Goal: Information Seeking & Learning: Learn about a topic

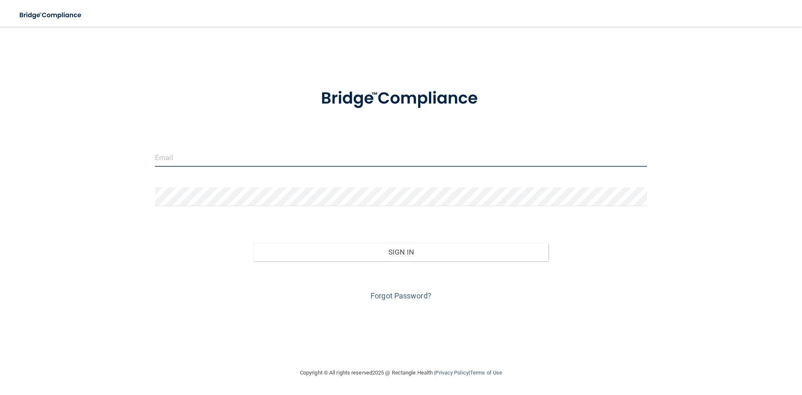
click at [277, 159] on input "email" at bounding box center [401, 157] width 492 height 19
type input "[EMAIL_ADDRESS][DOMAIN_NAME]"
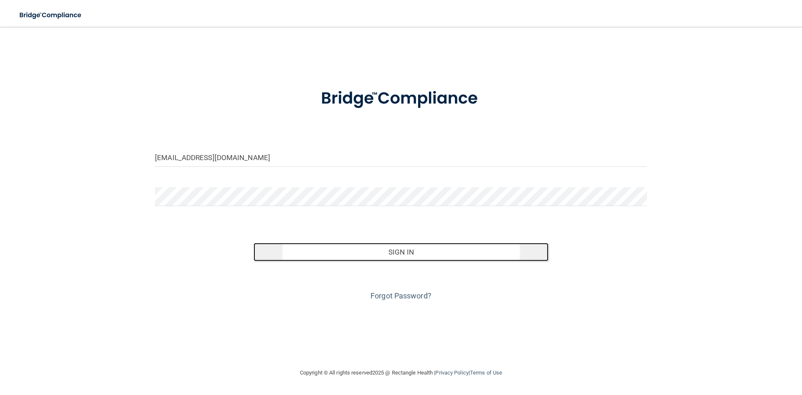
click at [416, 247] on button "Sign In" at bounding box center [401, 252] width 295 height 18
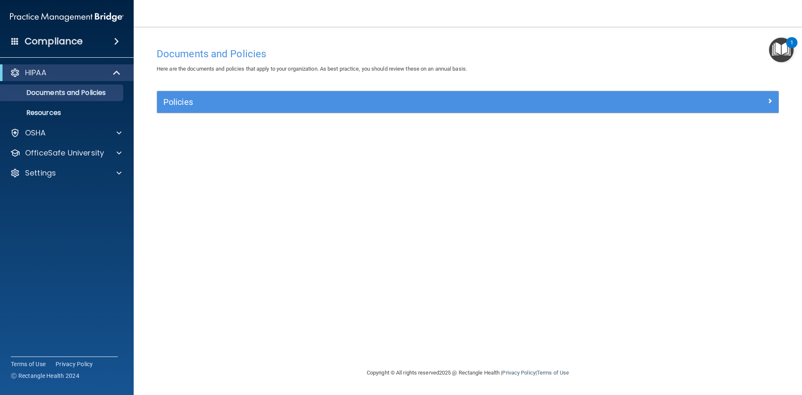
click at [223, 228] on div "Documents and Policies Here are the documents and policies that apply to your o…" at bounding box center [467, 205] width 635 height 324
click at [57, 134] on div "OSHA" at bounding box center [56, 133] width 104 height 10
click at [51, 204] on div "HIPAA Documents and Policies Report an Incident Business Associates Emergency P…" at bounding box center [67, 144] width 134 height 167
click at [53, 199] on div "OfficeSafe University" at bounding box center [67, 193] width 134 height 17
click at [59, 189] on p "OfficeSafe University" at bounding box center [64, 193] width 79 height 10
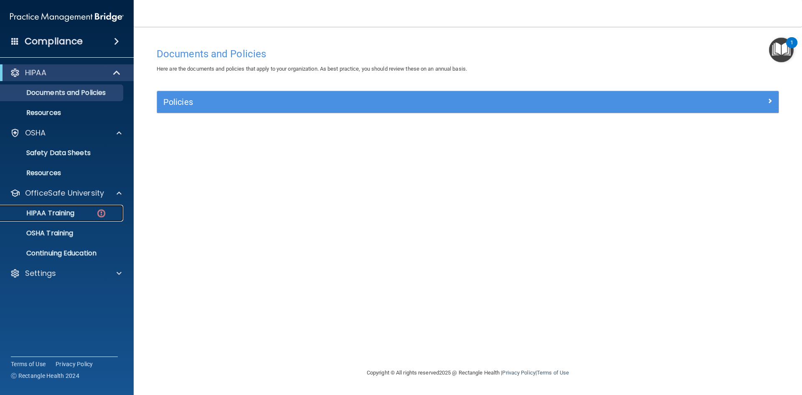
click at [49, 209] on p "HIPAA Training" at bounding box center [39, 213] width 69 height 8
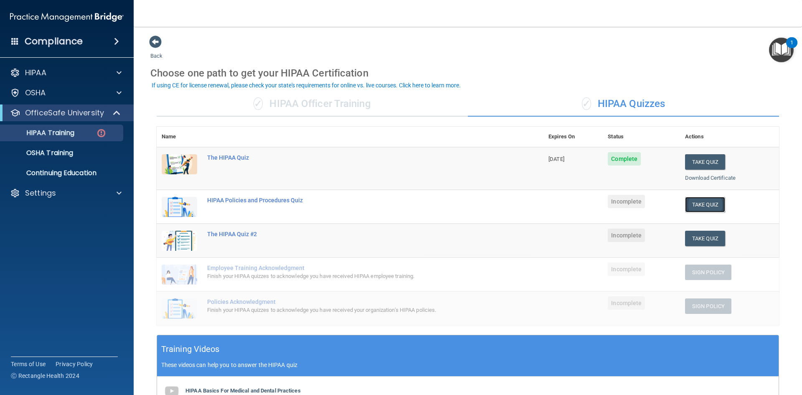
click at [706, 204] on button "Take Quiz" at bounding box center [705, 204] width 40 height 15
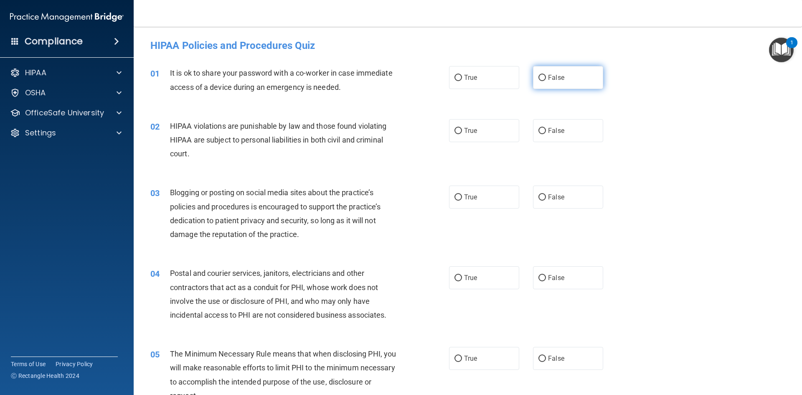
click at [534, 77] on label "False" at bounding box center [568, 77] width 70 height 23
click at [539, 77] on input "False" at bounding box center [543, 78] width 8 height 6
radio input "true"
